Goal: Transaction & Acquisition: Purchase product/service

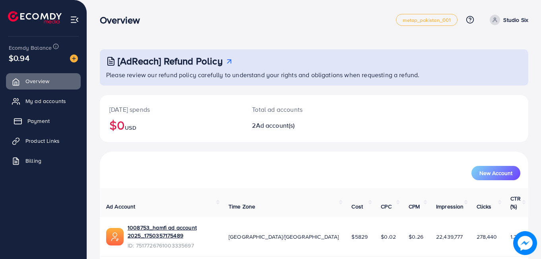
click at [38, 119] on span "Payment" at bounding box center [38, 121] width 22 height 8
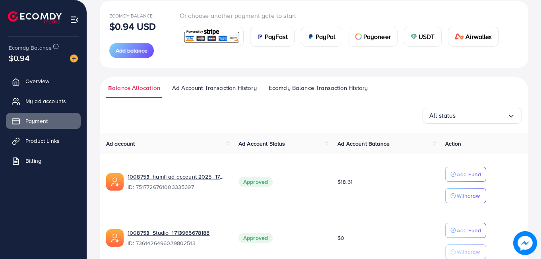
scroll to position [94, 0]
click at [427, 37] on span "USDT" at bounding box center [427, 36] width 16 height 10
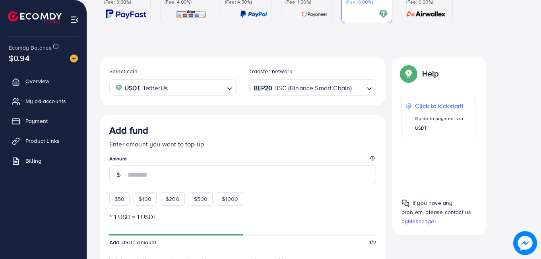
scroll to position [140, 0]
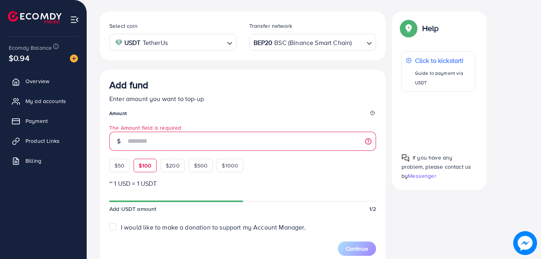
click at [148, 154] on div "Add fund Enter amount you want to top-up Amount The Amount field is required $5…" at bounding box center [242, 125] width 267 height 93
click at [144, 164] on span "$100" at bounding box center [145, 165] width 13 height 8
type input "***"
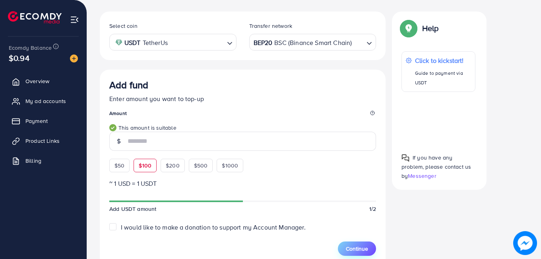
click at [369, 252] on button "Continue" at bounding box center [357, 248] width 38 height 14
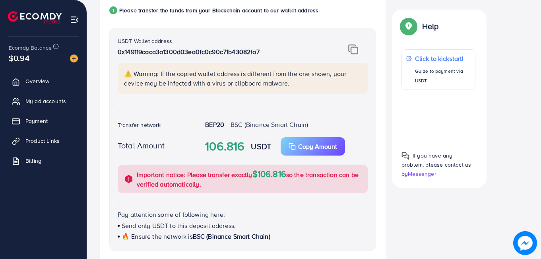
scroll to position [185, 0]
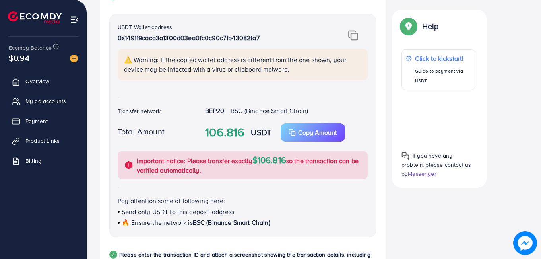
click at [357, 35] on img at bounding box center [353, 35] width 10 height 10
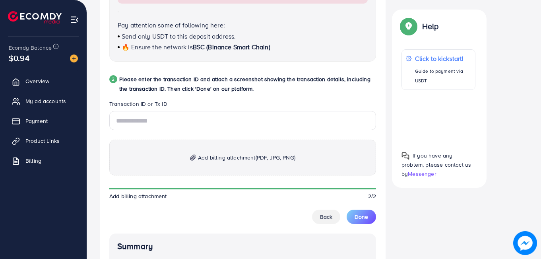
scroll to position [366, 0]
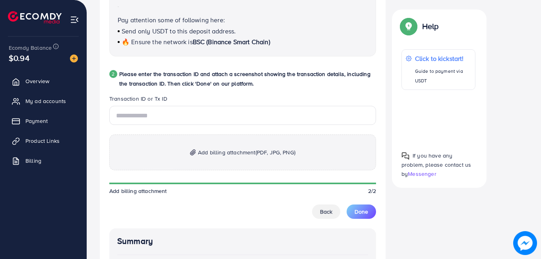
click at [237, 151] on span "Add billing attachment (PDF, JPG, PNG)" at bounding box center [246, 153] width 97 height 10
click at [161, 111] on input "text" at bounding box center [242, 115] width 267 height 19
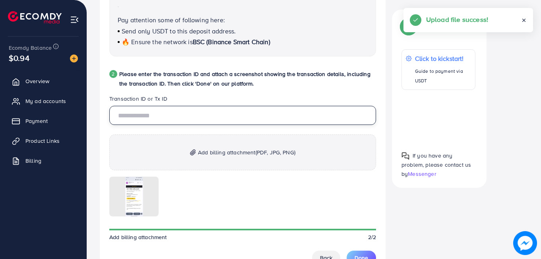
paste input "**********"
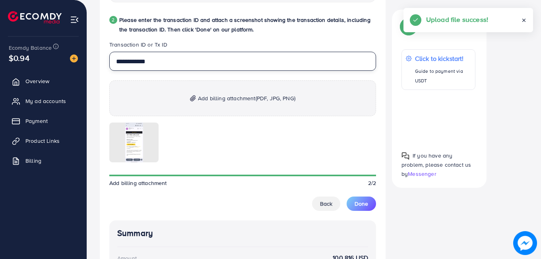
scroll to position [422, 0]
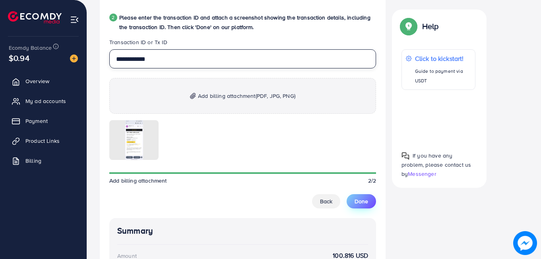
type input "**********"
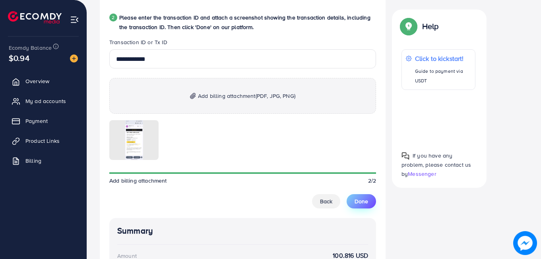
click at [358, 198] on span "Done" at bounding box center [362, 201] width 14 height 8
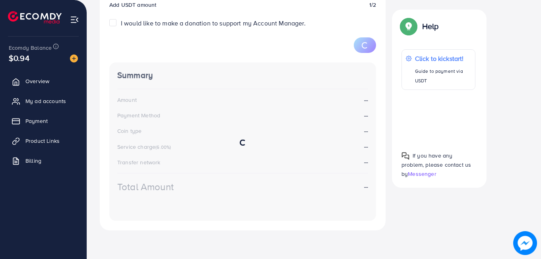
scroll to position [140, 0]
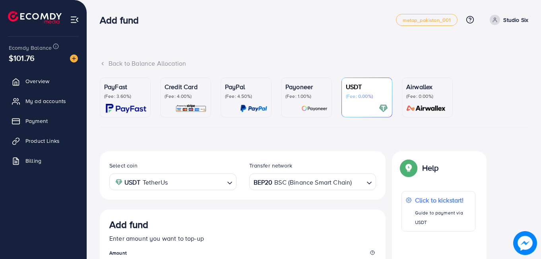
scroll to position [140, 0]
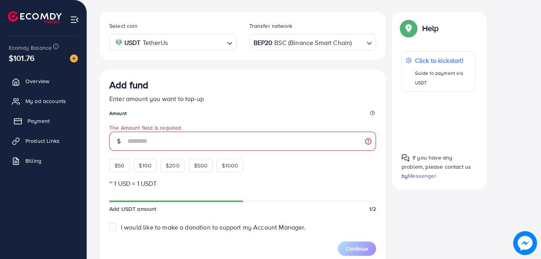
click at [45, 124] on span "Payment" at bounding box center [38, 121] width 22 height 8
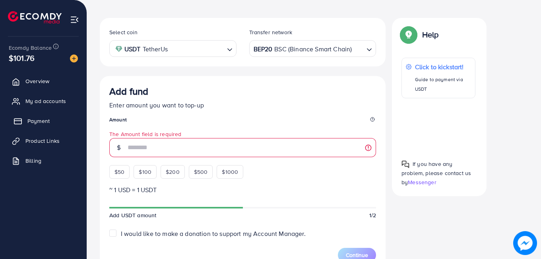
scroll to position [146, 0]
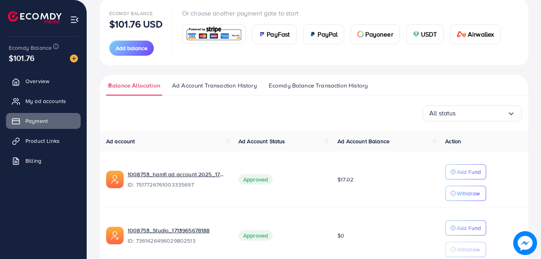
scroll to position [102, 0]
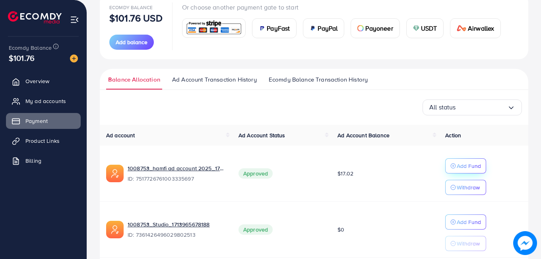
click at [468, 161] on p "Add Fund" at bounding box center [469, 166] width 24 height 10
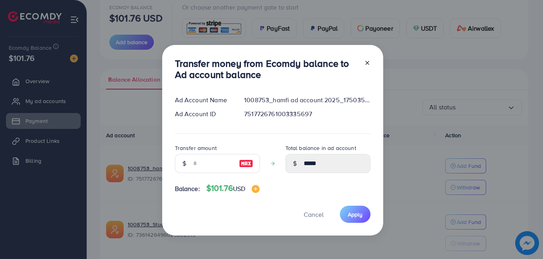
click at [252, 165] on img at bounding box center [246, 164] width 14 height 10
type input "***"
type input "******"
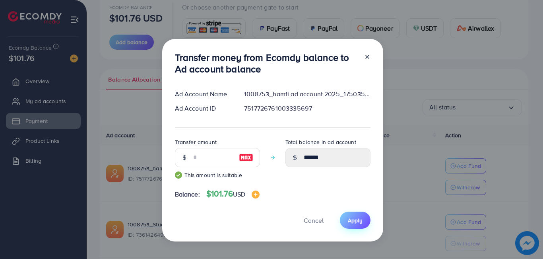
click at [355, 222] on span "Apply" at bounding box center [355, 220] width 15 height 8
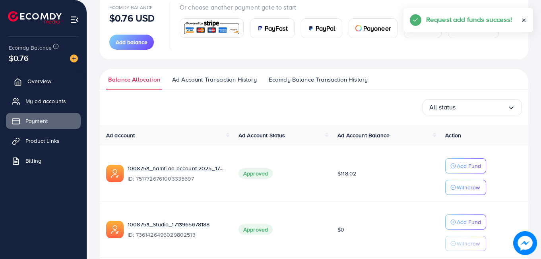
click at [55, 81] on link "Overview" at bounding box center [43, 81] width 75 height 16
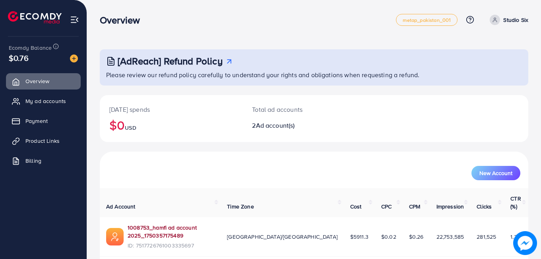
click at [191, 223] on link "1008753_hamfi ad account 2025_1750357175489" at bounding box center [171, 231] width 87 height 16
